Goal: Information Seeking & Learning: Learn about a topic

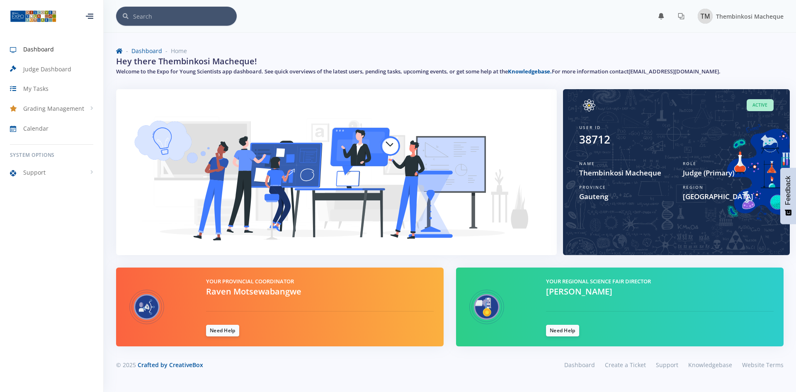
scroll to position [6, 6]
click at [44, 60] on link "Judge Dashboard" at bounding box center [51, 69] width 103 height 19
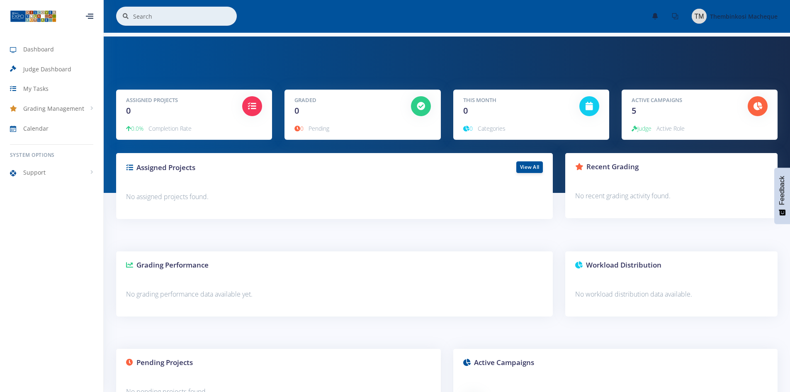
scroll to position [6, 6]
click at [44, 70] on span "Judge Dashboard" at bounding box center [47, 69] width 48 height 9
click at [39, 88] on span "My Tasks" at bounding box center [35, 88] width 25 height 9
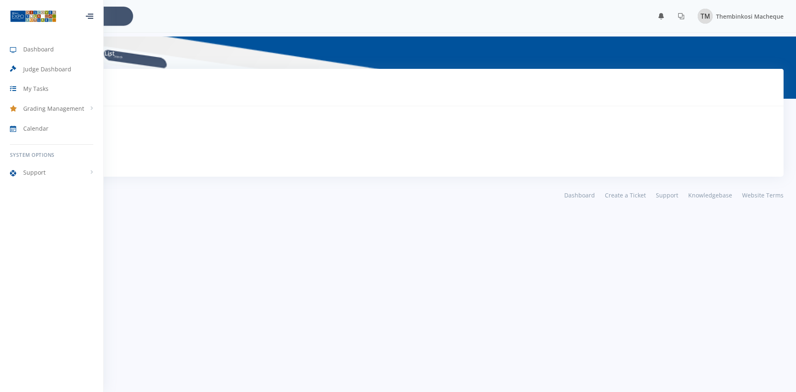
scroll to position [6, 6]
click at [42, 131] on span "Calendar" at bounding box center [35, 128] width 25 height 9
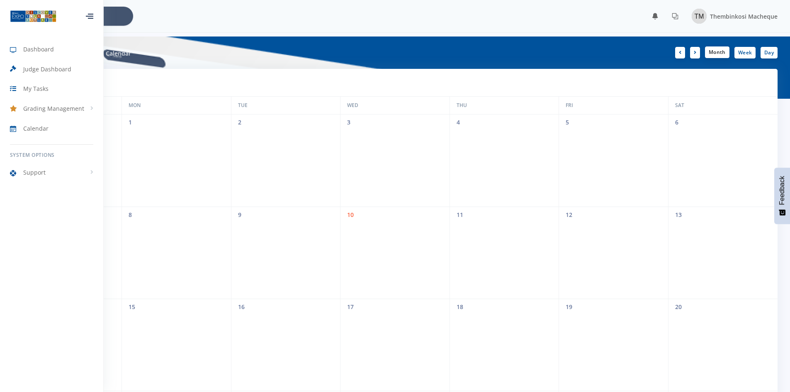
click at [720, 54] on link "Month" at bounding box center [717, 52] width 24 height 12
click at [697, 56] on link at bounding box center [695, 52] width 10 height 12
click at [693, 58] on div "[DATE] Dashboard Calendar Month Week Day" at bounding box center [394, 52] width 777 height 32
click at [694, 56] on link at bounding box center [695, 52] width 10 height 12
click at [742, 51] on link "Week" at bounding box center [744, 52] width 21 height 12
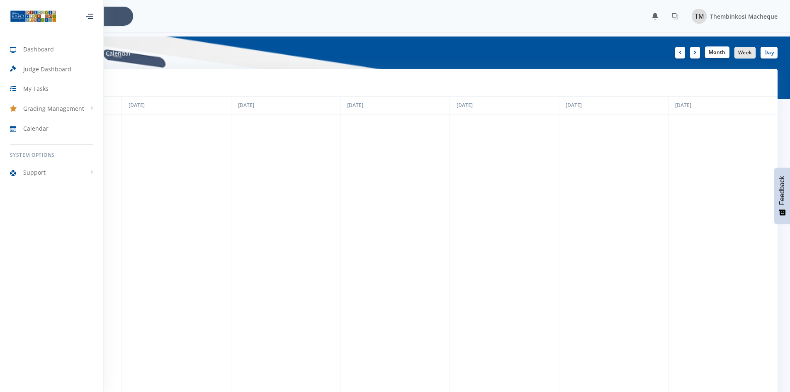
click at [718, 53] on link "Month" at bounding box center [717, 52] width 24 height 12
click at [695, 56] on link at bounding box center [695, 52] width 10 height 12
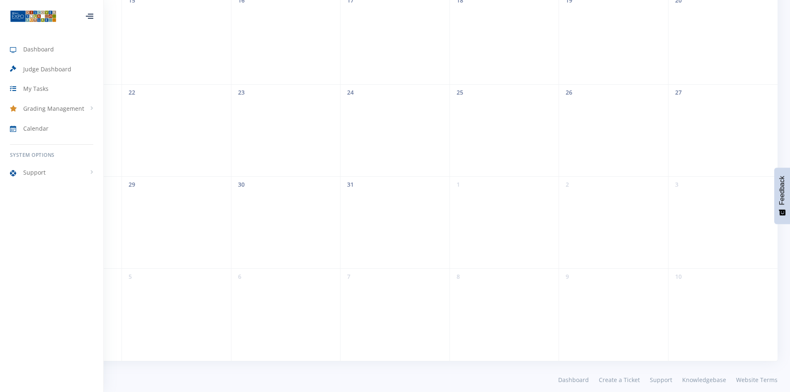
scroll to position [313, 0]
click at [86, 178] on link "Support" at bounding box center [51, 172] width 103 height 19
click at [64, 192] on span "Knowledge Base" at bounding box center [56, 190] width 40 height 8
